Goal: Task Accomplishment & Management: Manage account settings

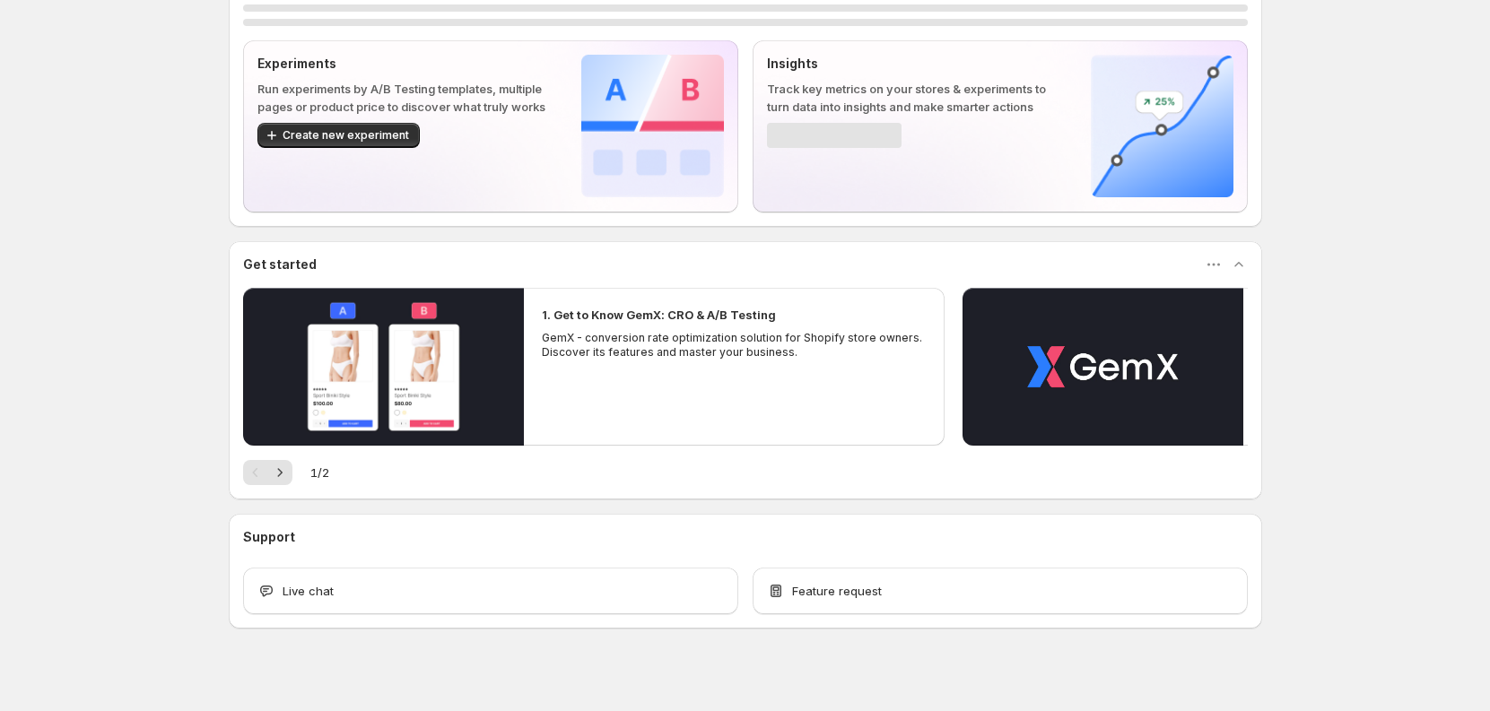
scroll to position [88, 0]
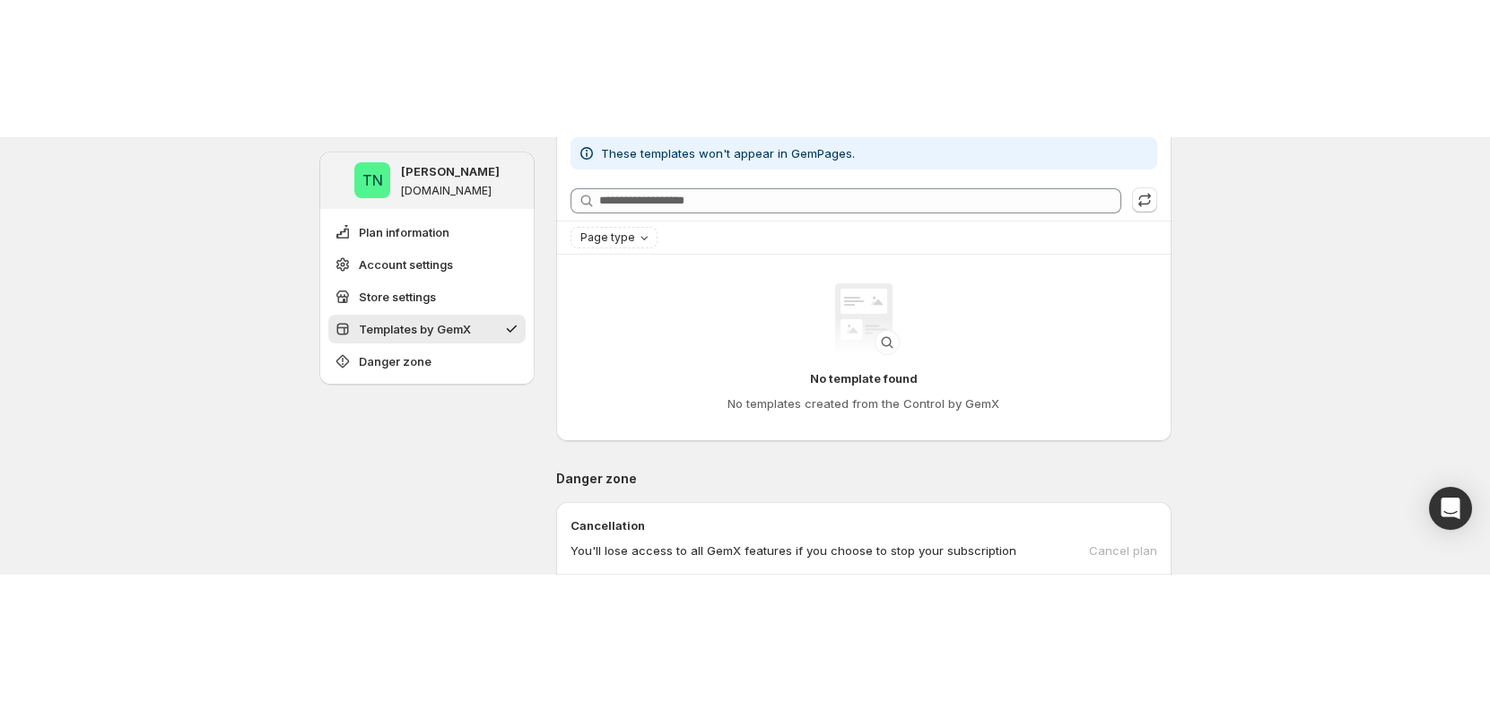
scroll to position [1026, 0]
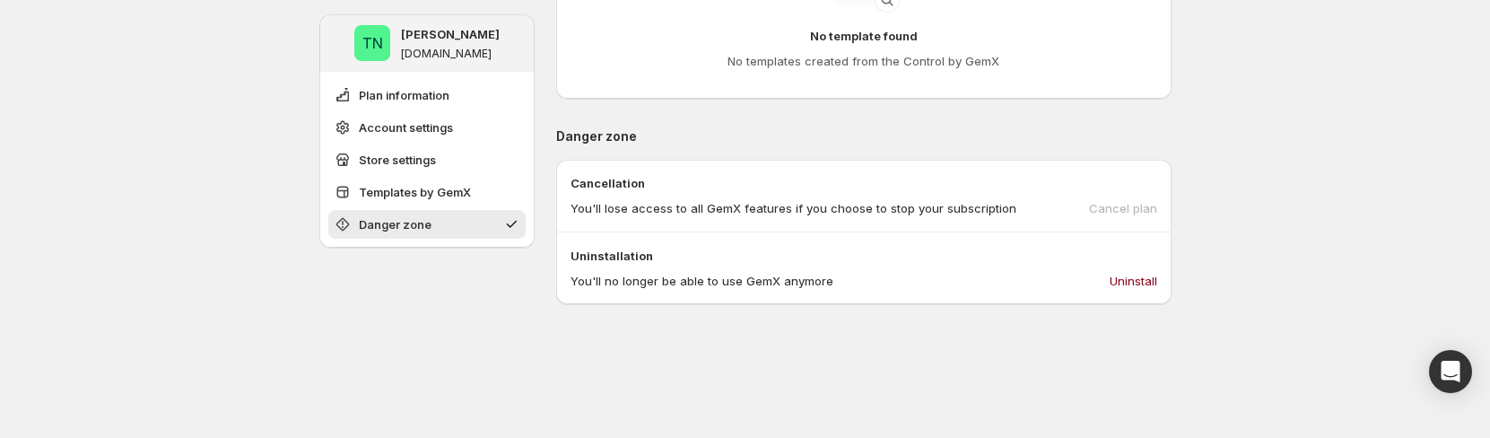
click at [1133, 205] on div "Cancel plan" at bounding box center [1123, 208] width 68 height 18
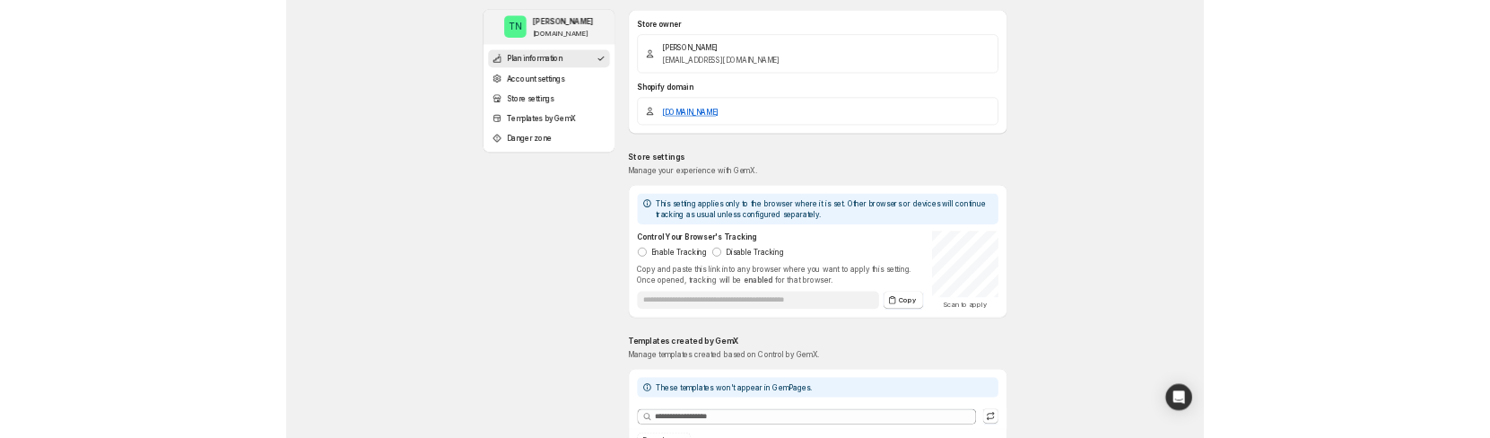
scroll to position [874, 0]
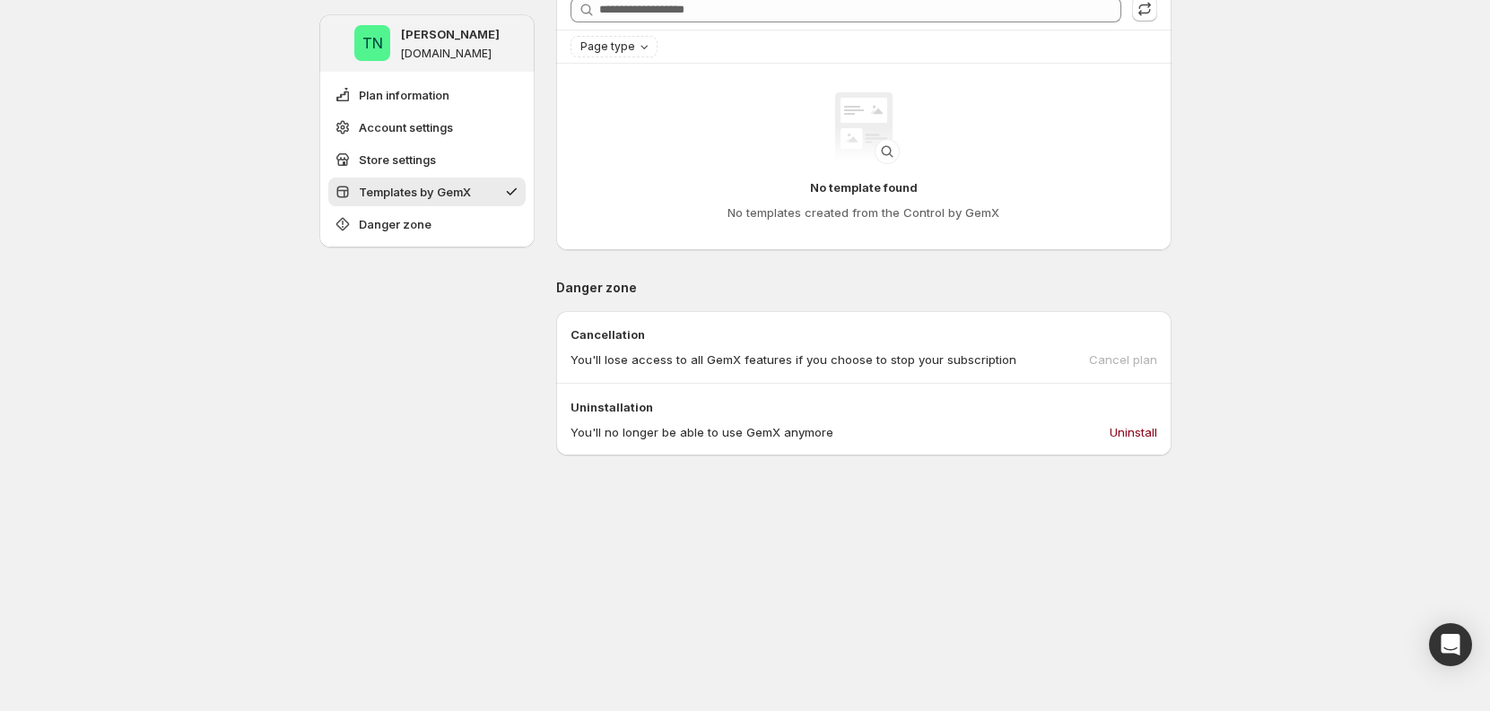
click at [1124, 369] on div "Cancellation You'll lose access to all GemX features if you choose to stop your…" at bounding box center [863, 347] width 615 height 73
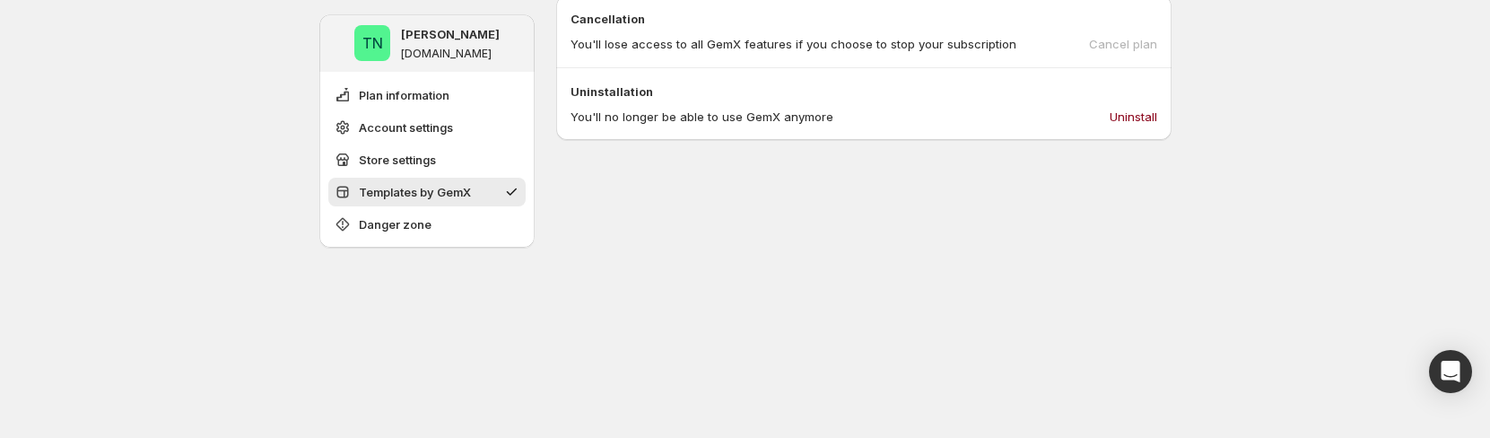
scroll to position [1195, 0]
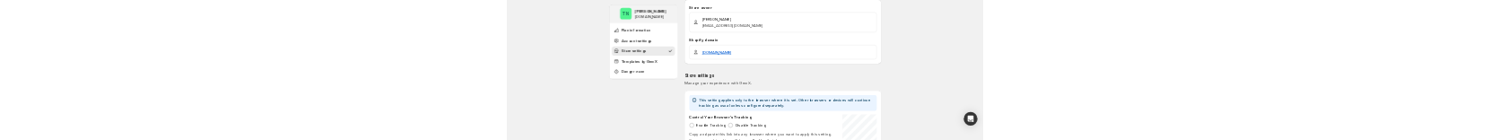
scroll to position [1058, 0]
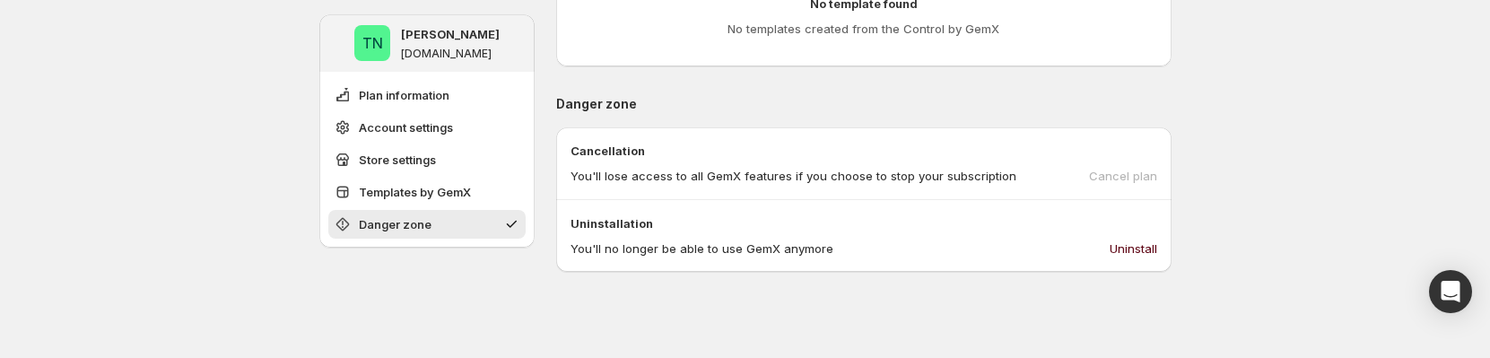
click at [1138, 242] on span "Uninstall" at bounding box center [1134, 249] width 48 height 18
click at [1139, 247] on span "Uninstall" at bounding box center [1134, 249] width 48 height 18
click at [1143, 242] on span "Uninstall" at bounding box center [1134, 249] width 48 height 18
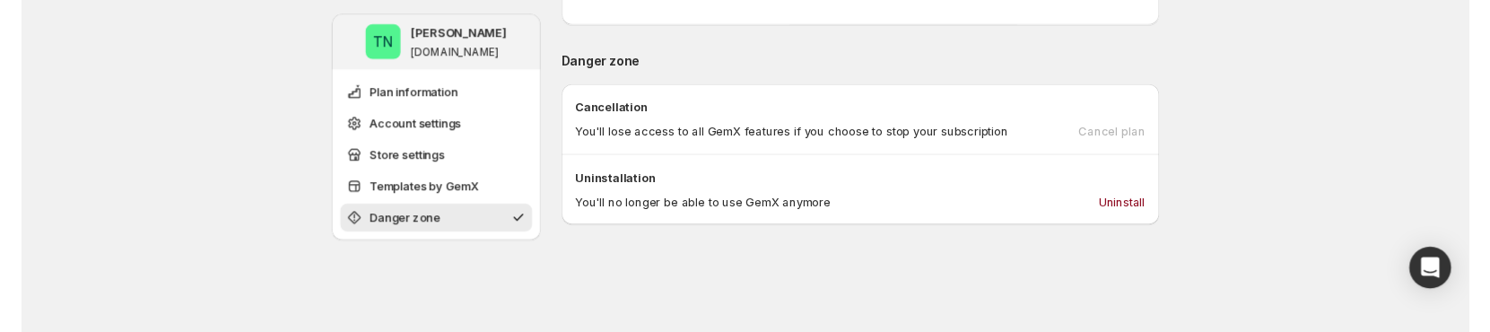
scroll to position [1153, 0]
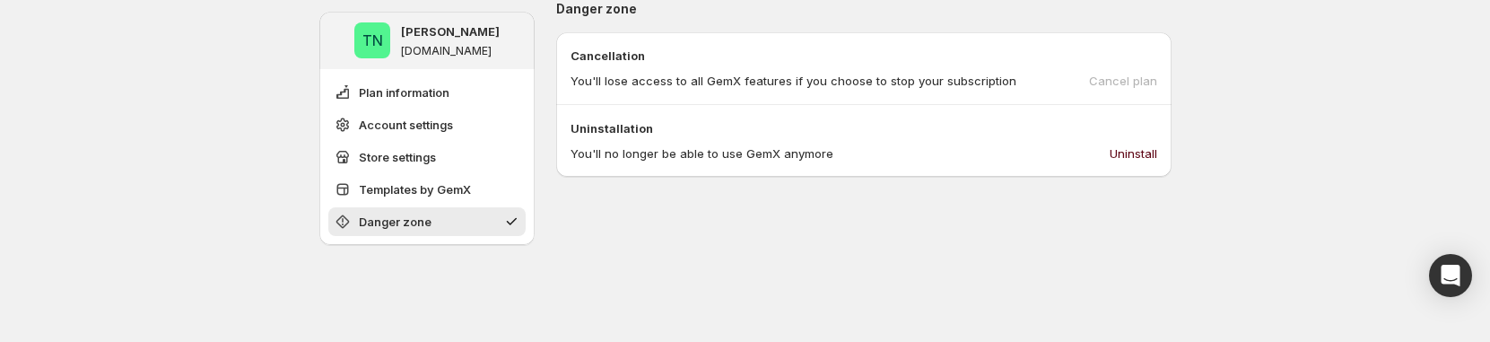
click at [1113, 139] on span "Uninstall" at bounding box center [1134, 153] width 48 height 18
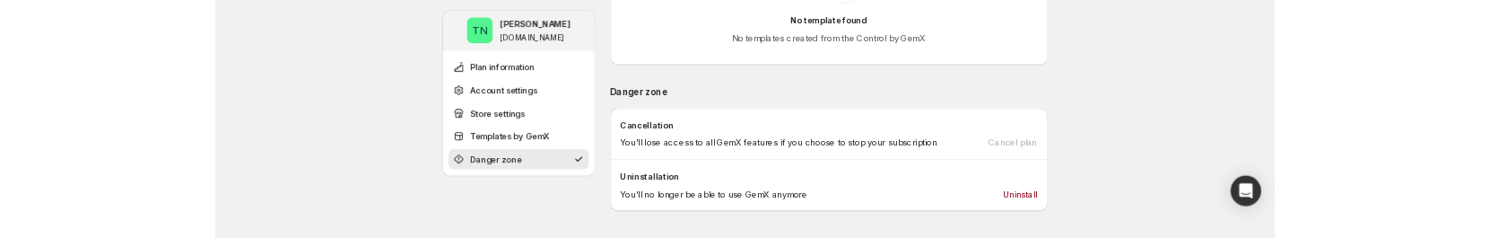
scroll to position [1153, 0]
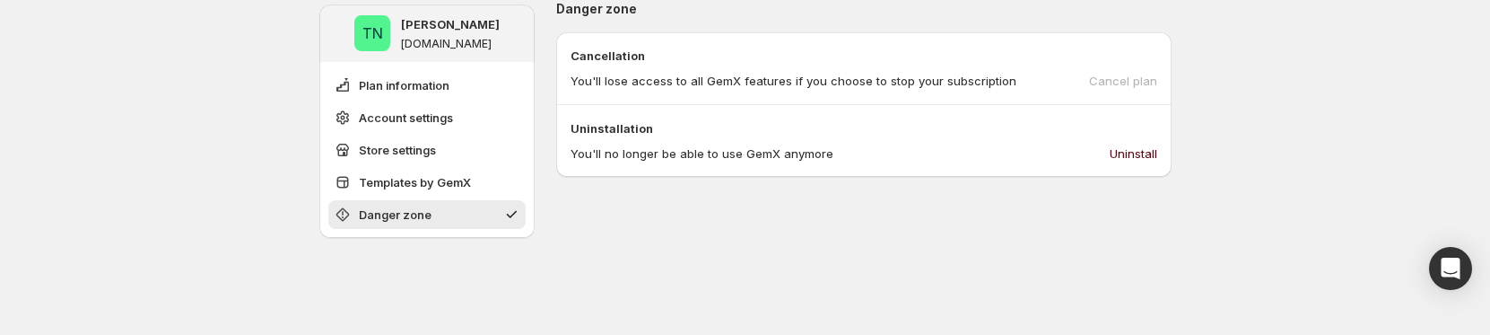
click at [1141, 156] on span "Uninstall" at bounding box center [1134, 153] width 48 height 18
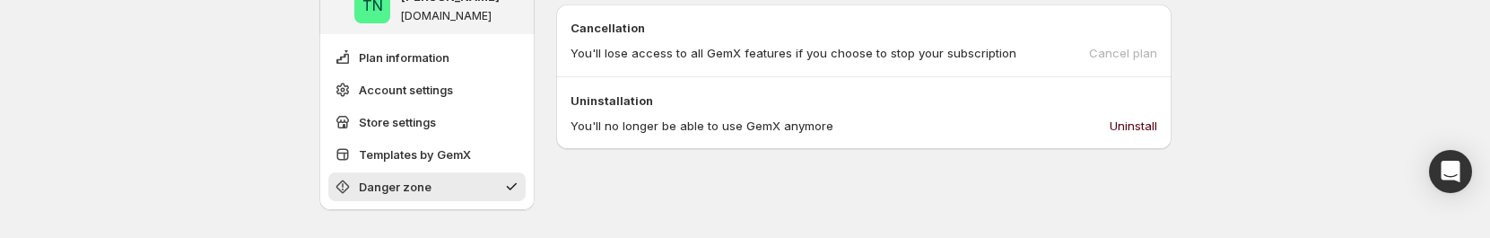
scroll to position [1182, 0]
click at [1151, 120] on span "Uninstall" at bounding box center [1134, 125] width 48 height 18
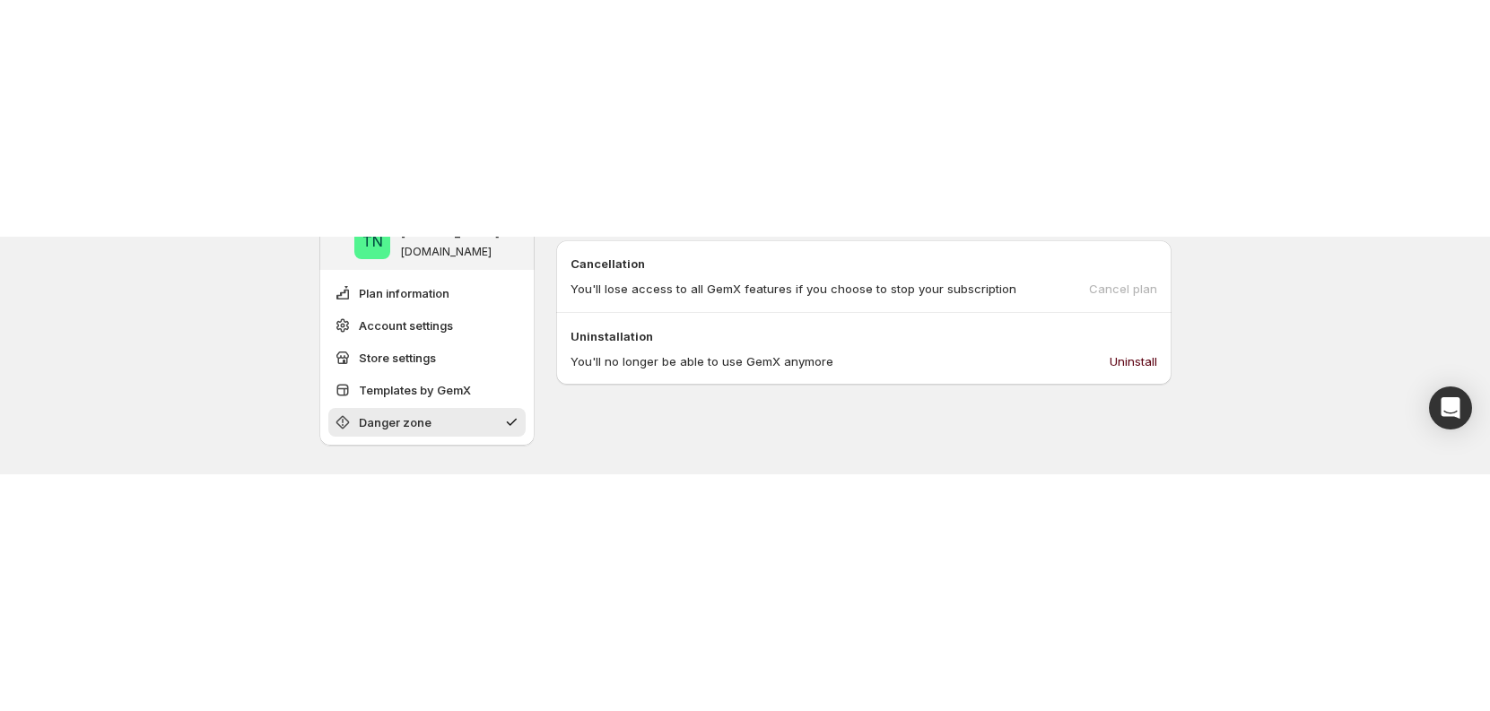
scroll to position [776, 0]
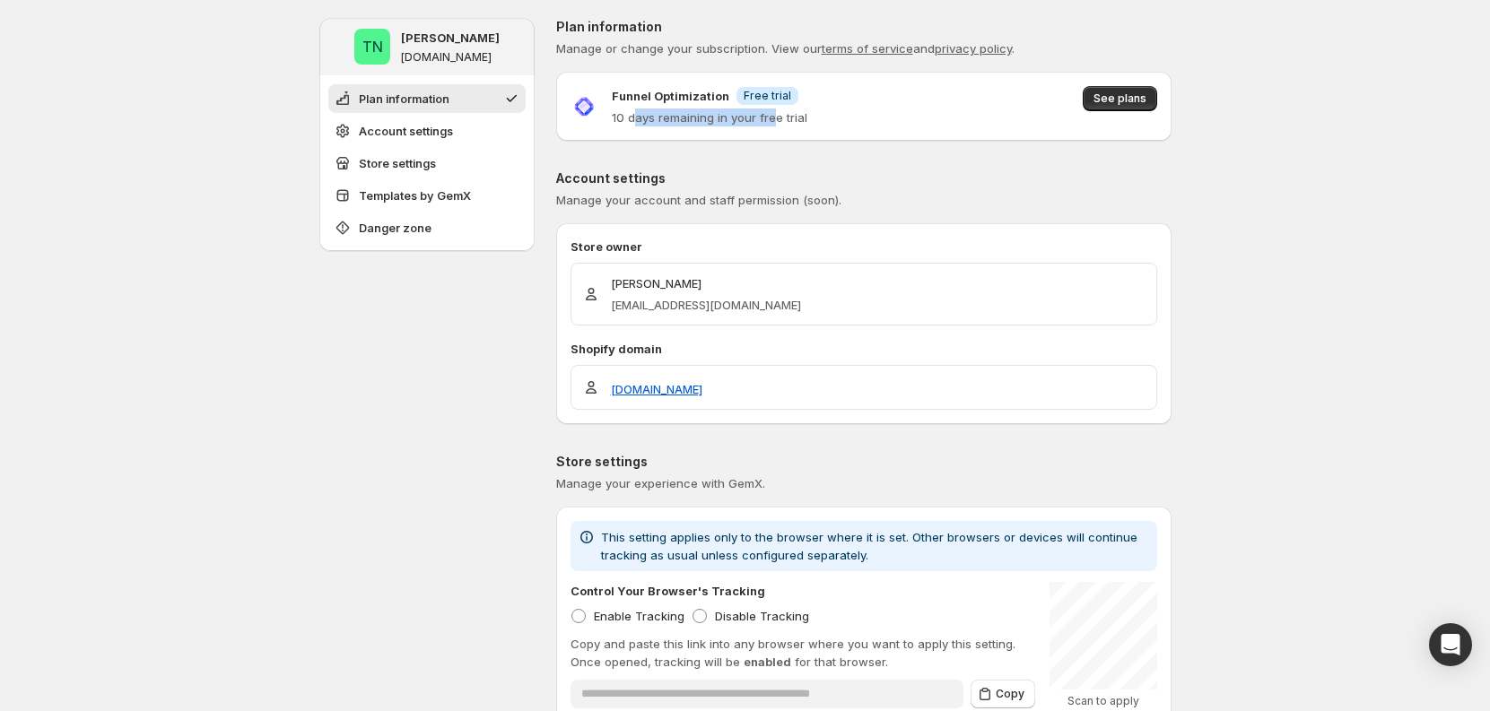
drag, startPoint x: 641, startPoint y: 124, endPoint x: 815, endPoint y: 115, distance: 174.3
click at [803, 116] on p "10 days remaining in your free trial" at bounding box center [710, 118] width 196 height 18
drag, startPoint x: 816, startPoint y: 115, endPoint x: 663, endPoint y: 124, distance: 152.8
click at [602, 122] on div "Funnel Optimization Info Free trial 10 days remaining in your free trial See pl…" at bounding box center [864, 106] width 587 height 40
click at [677, 124] on p "10 days remaining in your free trial" at bounding box center [710, 118] width 196 height 18
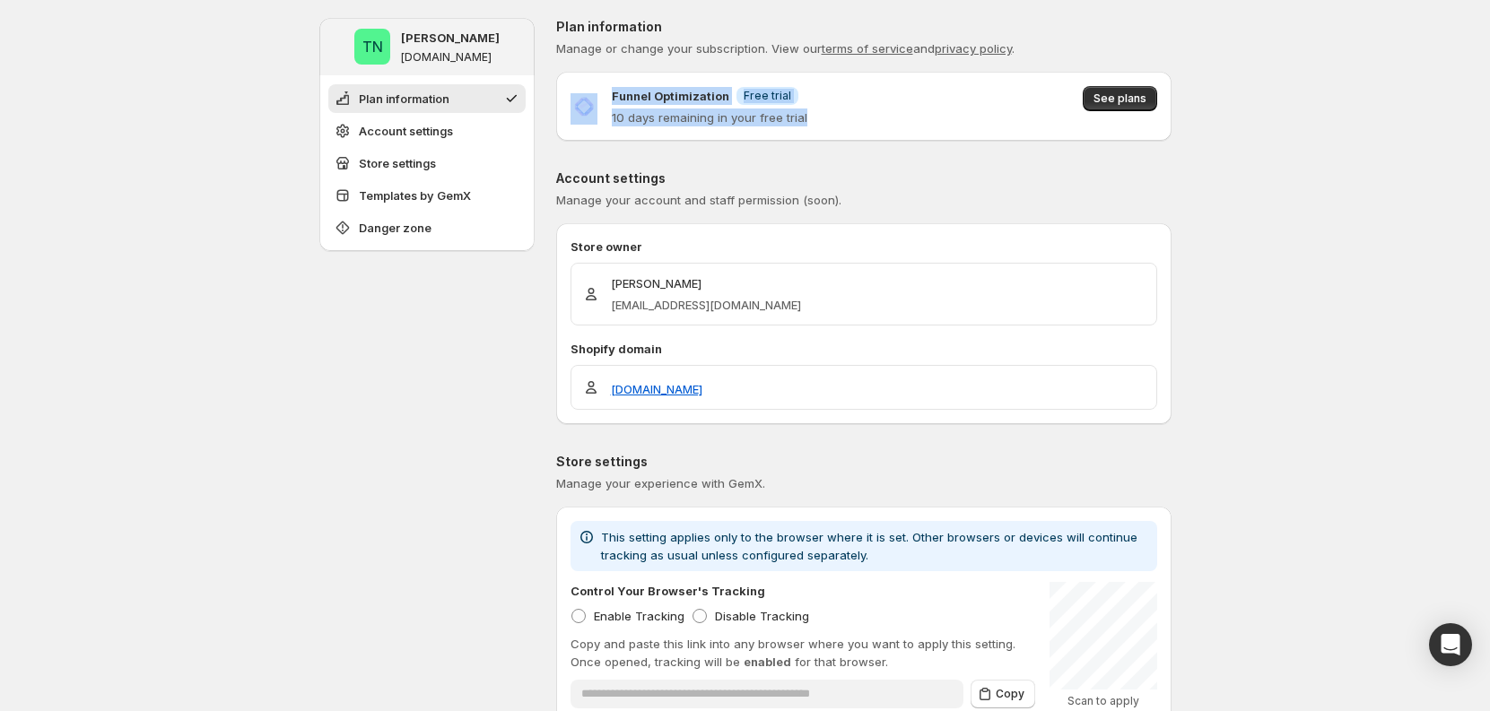
drag, startPoint x: 603, startPoint y: 122, endPoint x: 868, endPoint y: 123, distance: 265.6
click at [868, 123] on div "Funnel Optimization Info Free trial 10 days remaining in your free trial See pl…" at bounding box center [864, 106] width 587 height 40
click at [873, 122] on div "Funnel Optimization Info Free trial 10 days remaining in your free trial See pl…" at bounding box center [864, 106] width 587 height 40
drag, startPoint x: 838, startPoint y: 119, endPoint x: 582, endPoint y: 119, distance: 255.7
click at [582, 119] on div "Funnel Optimization Info Free trial 10 days remaining in your free trial See pl…" at bounding box center [864, 106] width 587 height 40
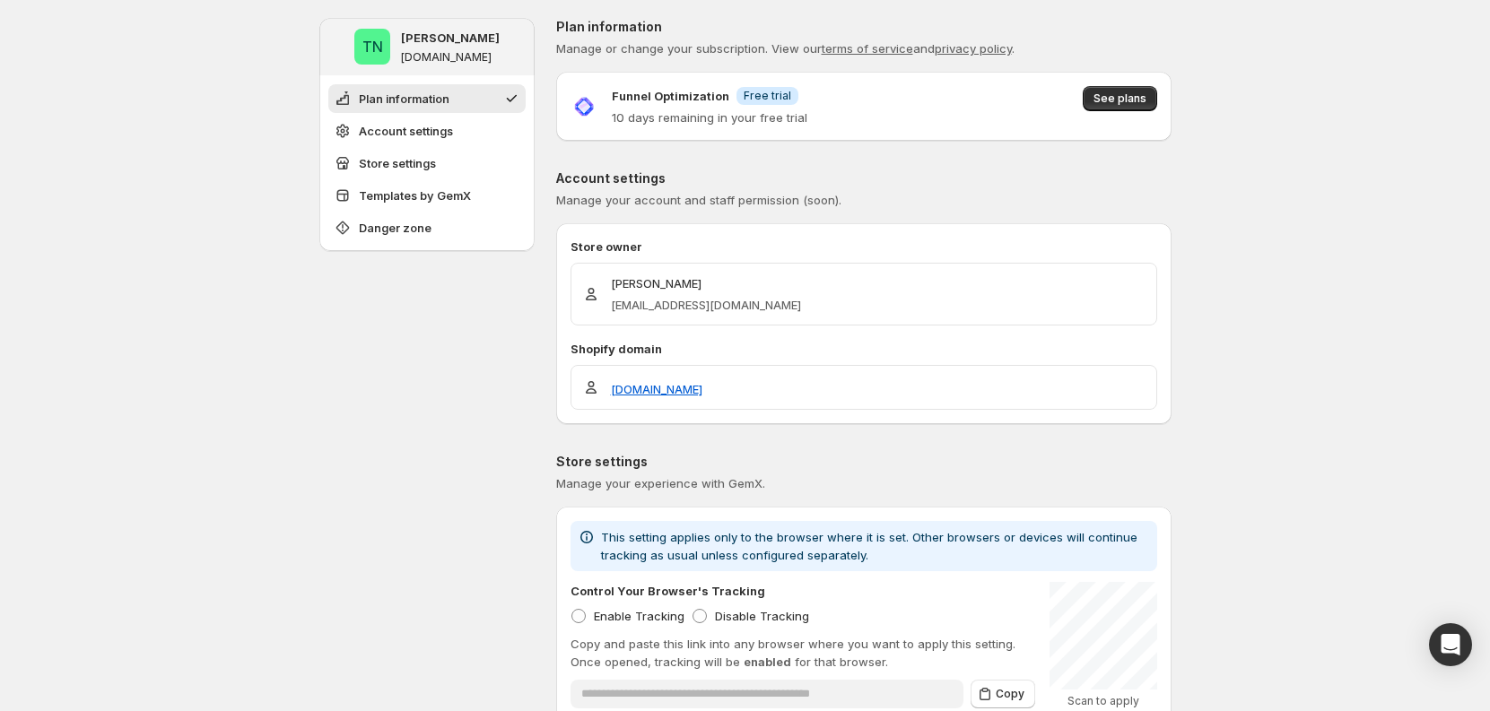
drag, startPoint x: 802, startPoint y: 118, endPoint x: 848, endPoint y: 125, distance: 46.2
click at [804, 119] on p "10 days remaining in your free trial" at bounding box center [710, 118] width 196 height 18
